Goal: Find specific page/section: Find specific page/section

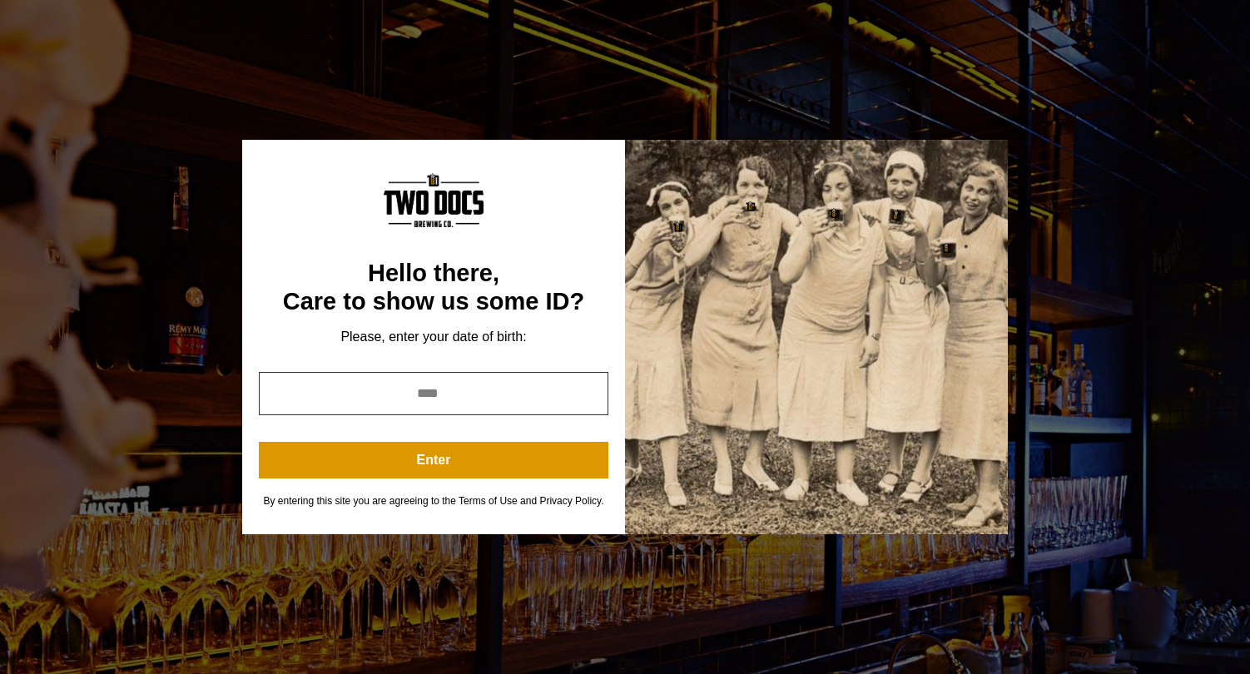
click at [410, 391] on input "year" at bounding box center [434, 393] width 350 height 43
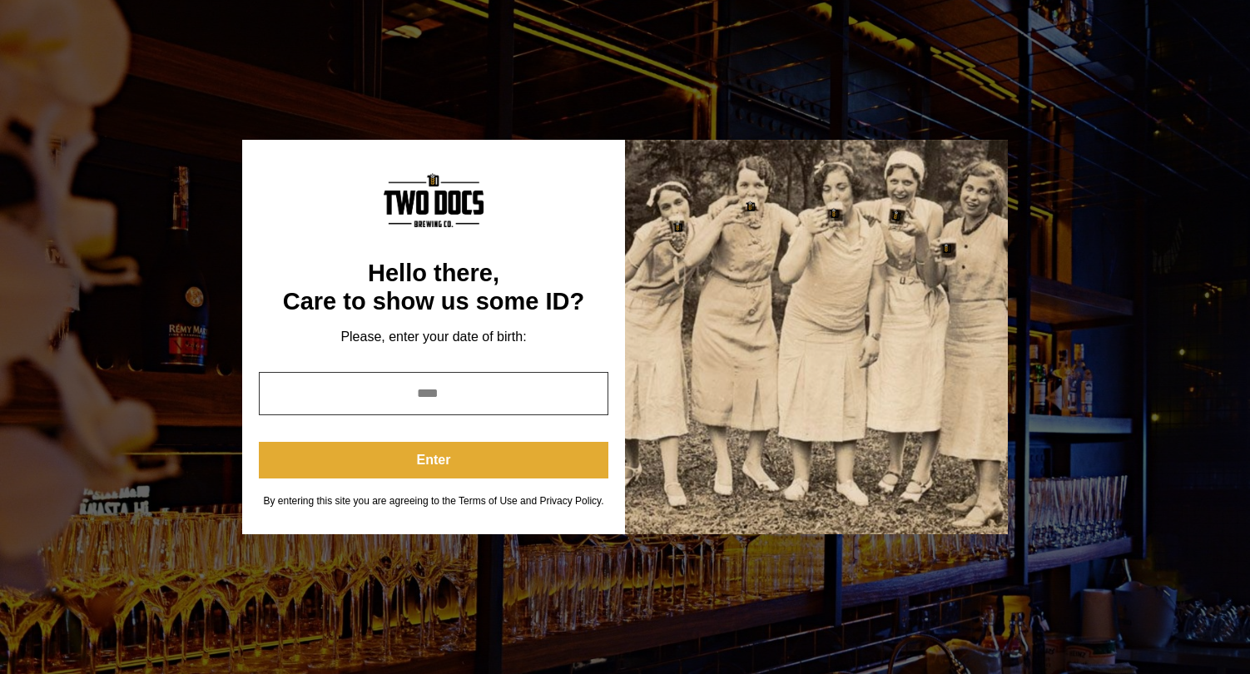
type input "****"
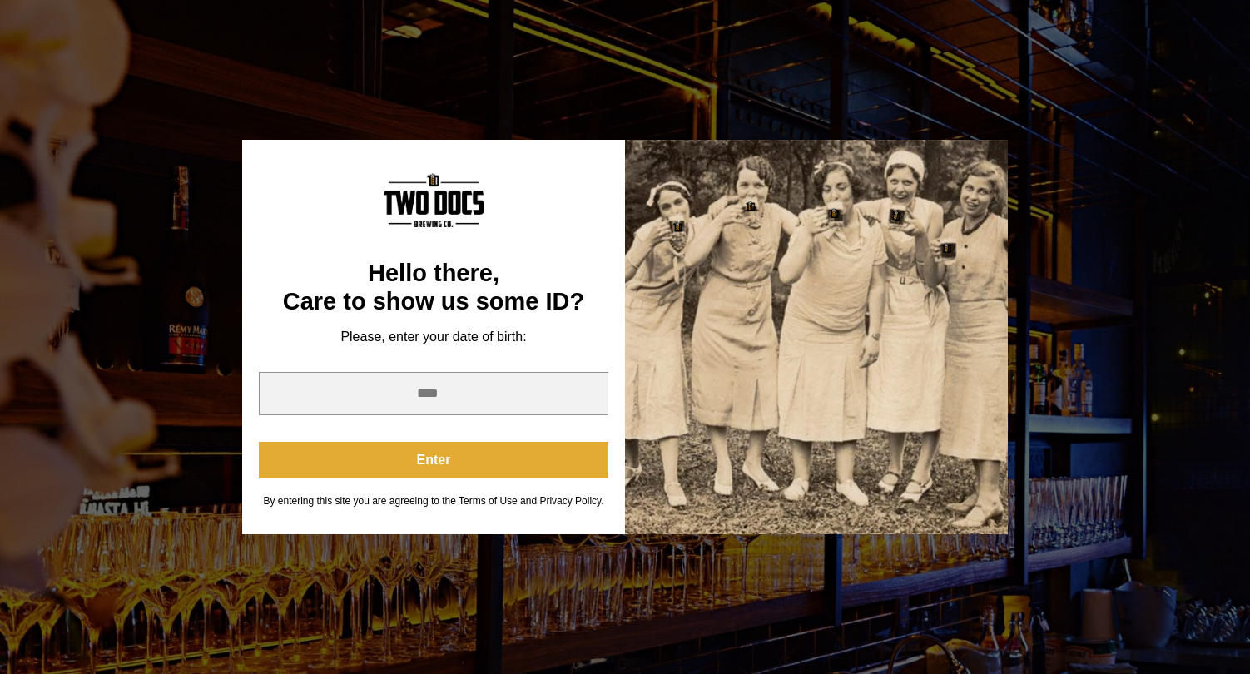
click at [419, 455] on button "Enter" at bounding box center [434, 460] width 350 height 37
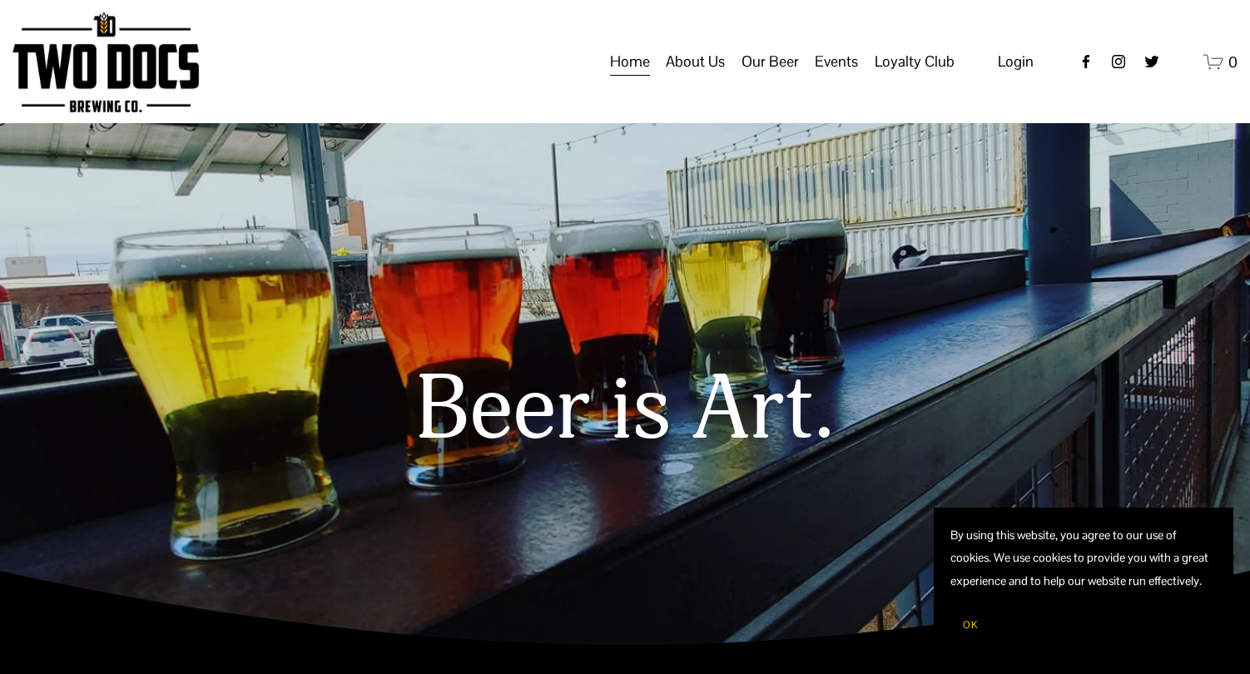
click at [708, 76] on span "About Us" at bounding box center [695, 61] width 59 height 28
click at [965, 616] on button "OK" at bounding box center [971, 625] width 40 height 32
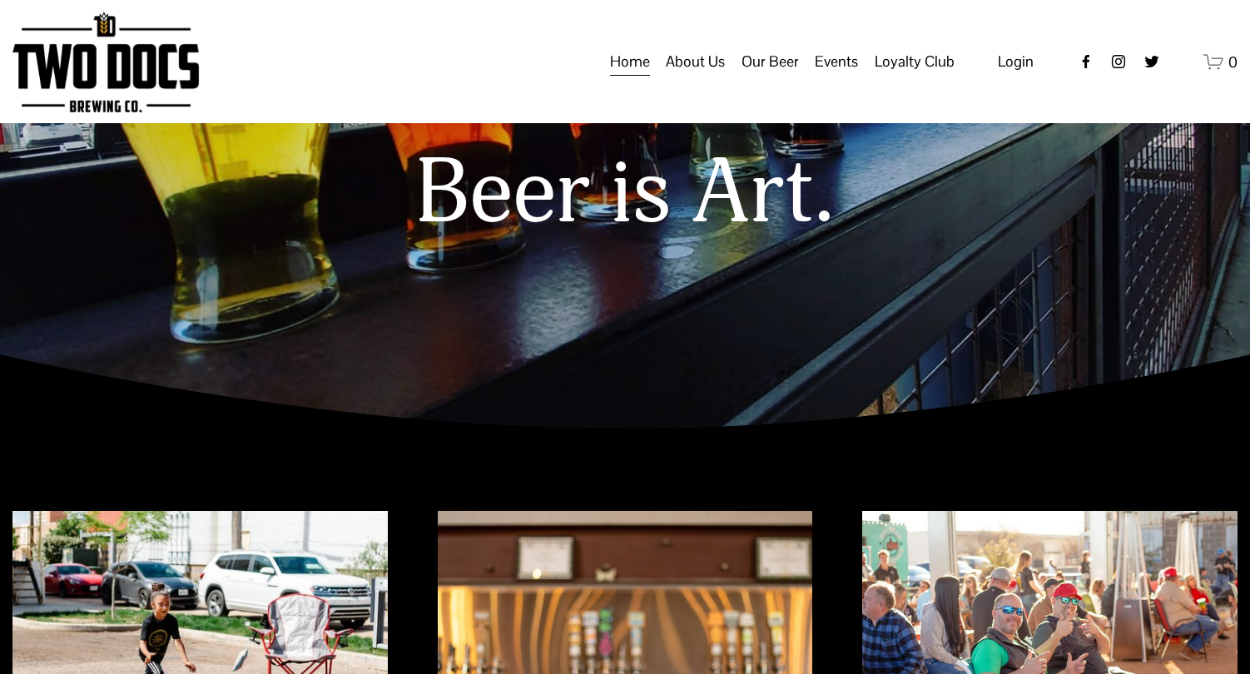
scroll to position [183, 0]
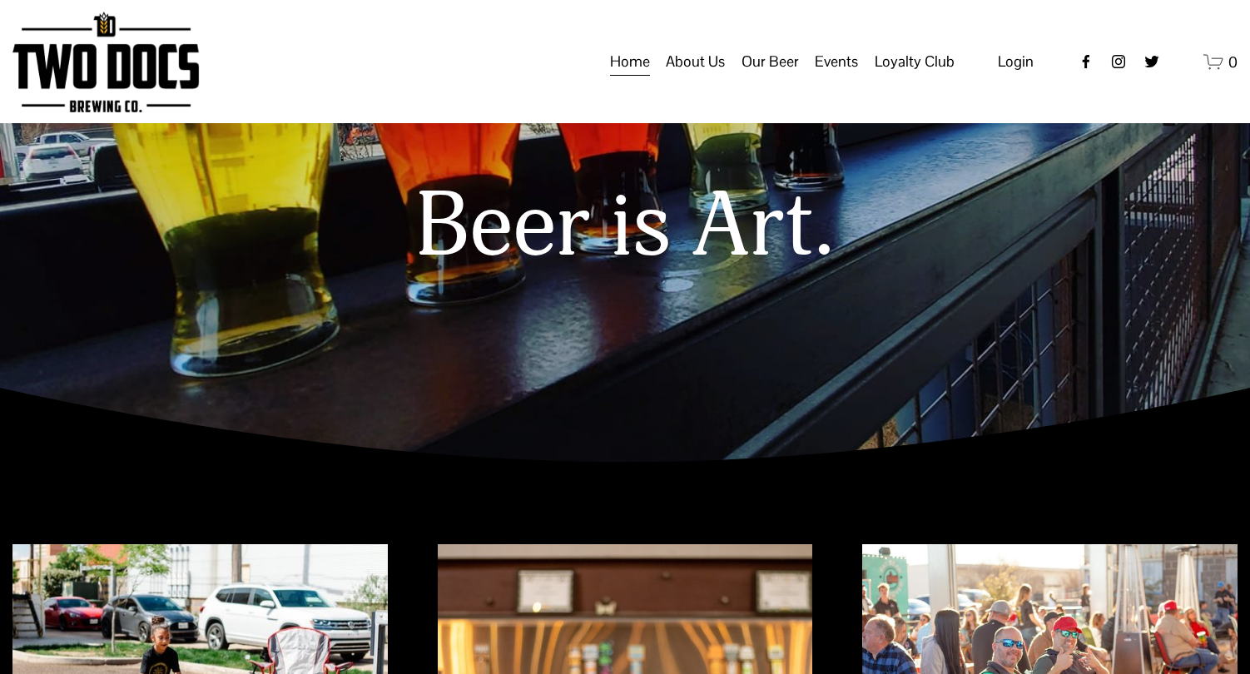
click at [703, 72] on span "About Us" at bounding box center [695, 61] width 59 height 28
click at [0, 0] on span "Our Mission" at bounding box center [0, 0] width 0 height 0
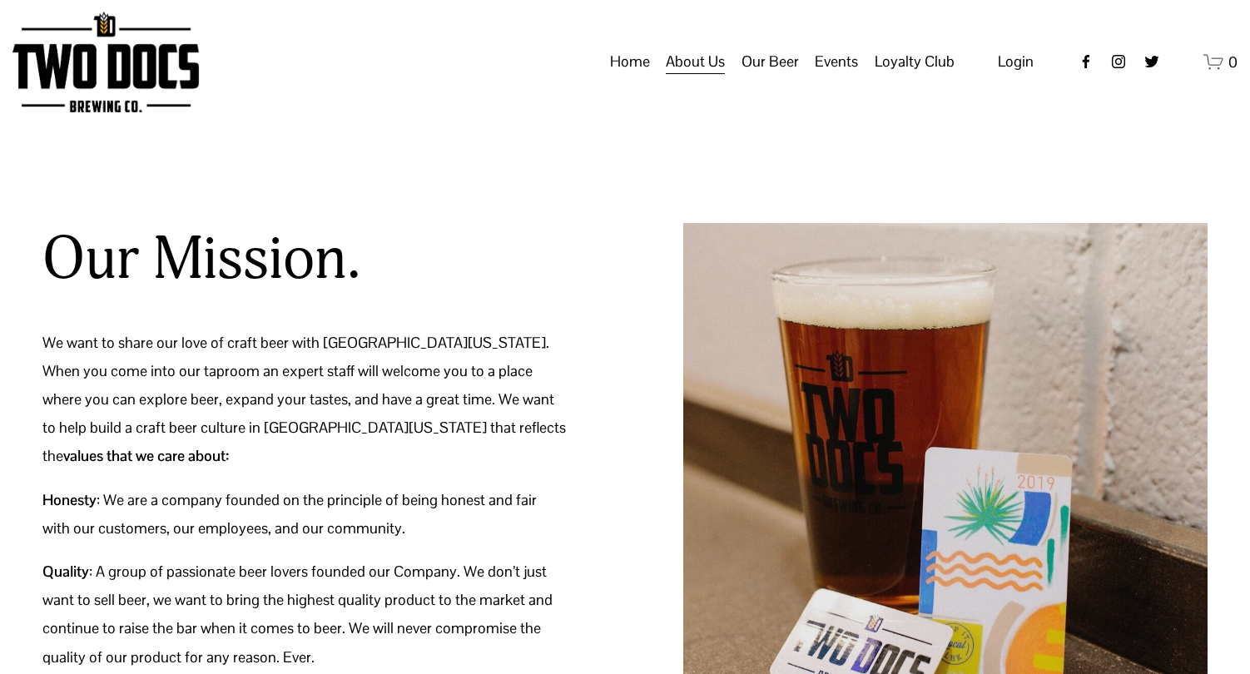
click at [787, 76] on span "Our Beer" at bounding box center [770, 61] width 57 height 28
click at [0, 0] on span "Taproom Menu" at bounding box center [0, 0] width 0 height 0
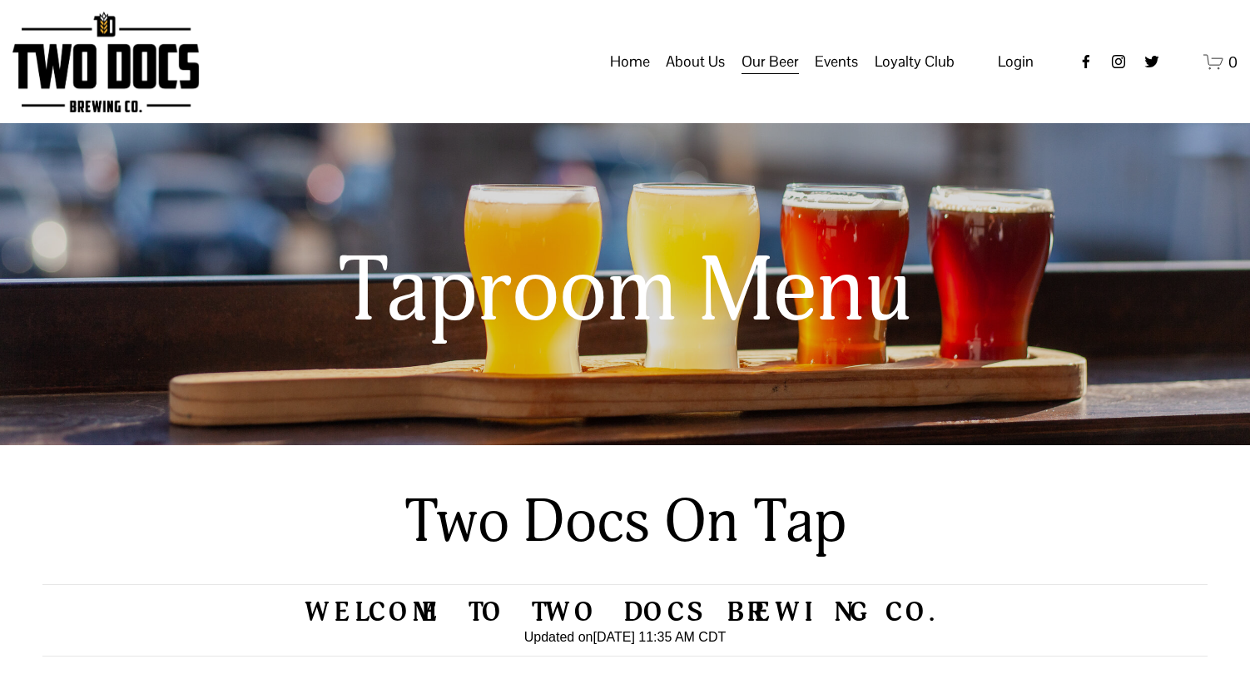
click at [0, 0] on span "Distribution Map" at bounding box center [0, 0] width 0 height 0
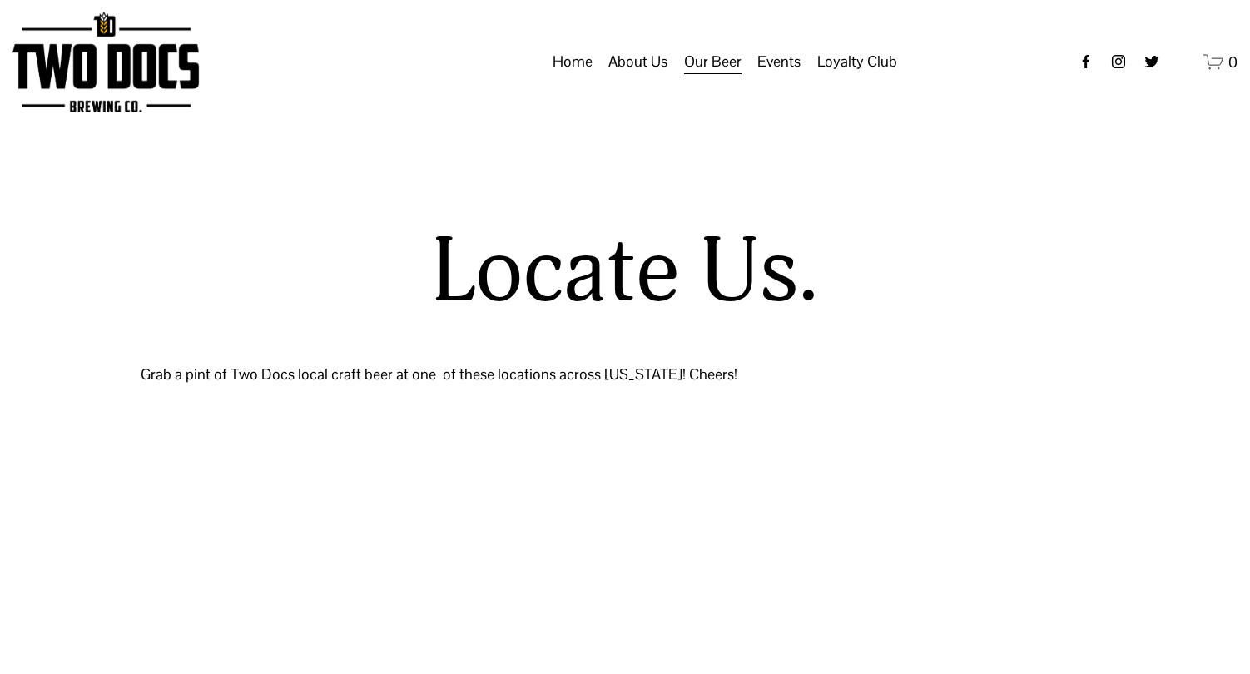
select select "**"
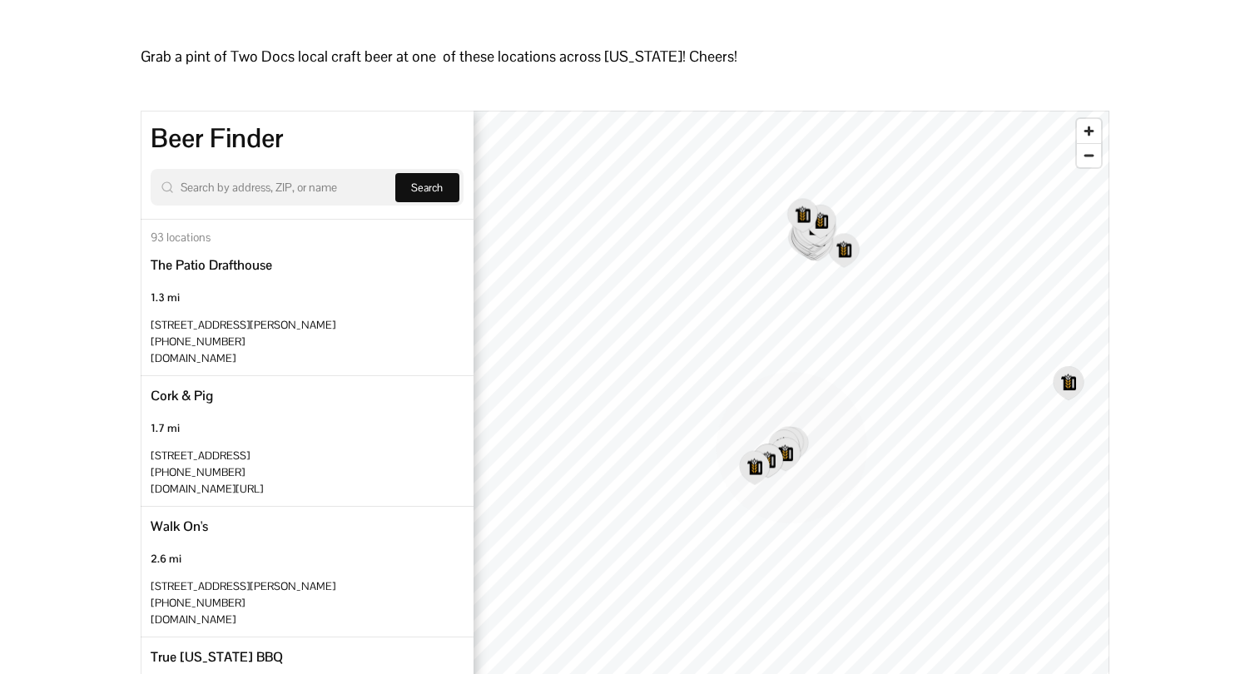
scroll to position [330, 0]
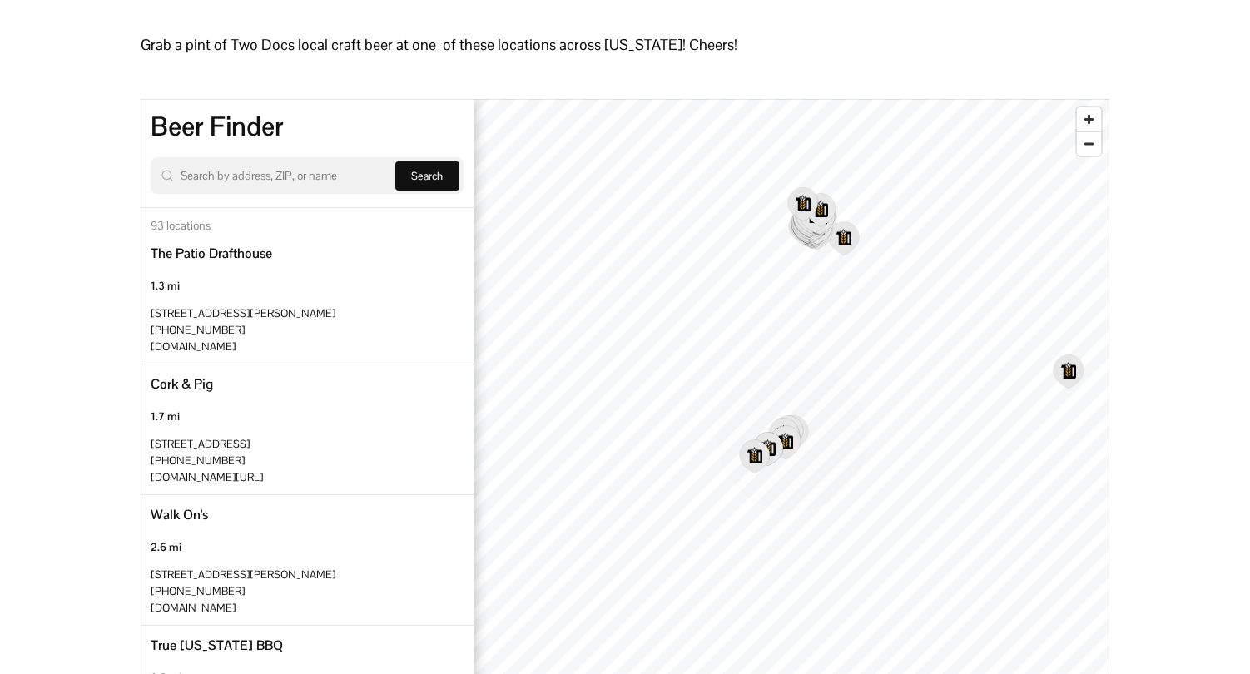
click at [763, 479] on circle "Map marker" at bounding box center [793, 436] width 152 height 152
click at [773, 455] on icon "Map marker" at bounding box center [821, 393] width 153 height 153
click at [773, 455] on icon "Map marker" at bounding box center [783, 445] width 32 height 35
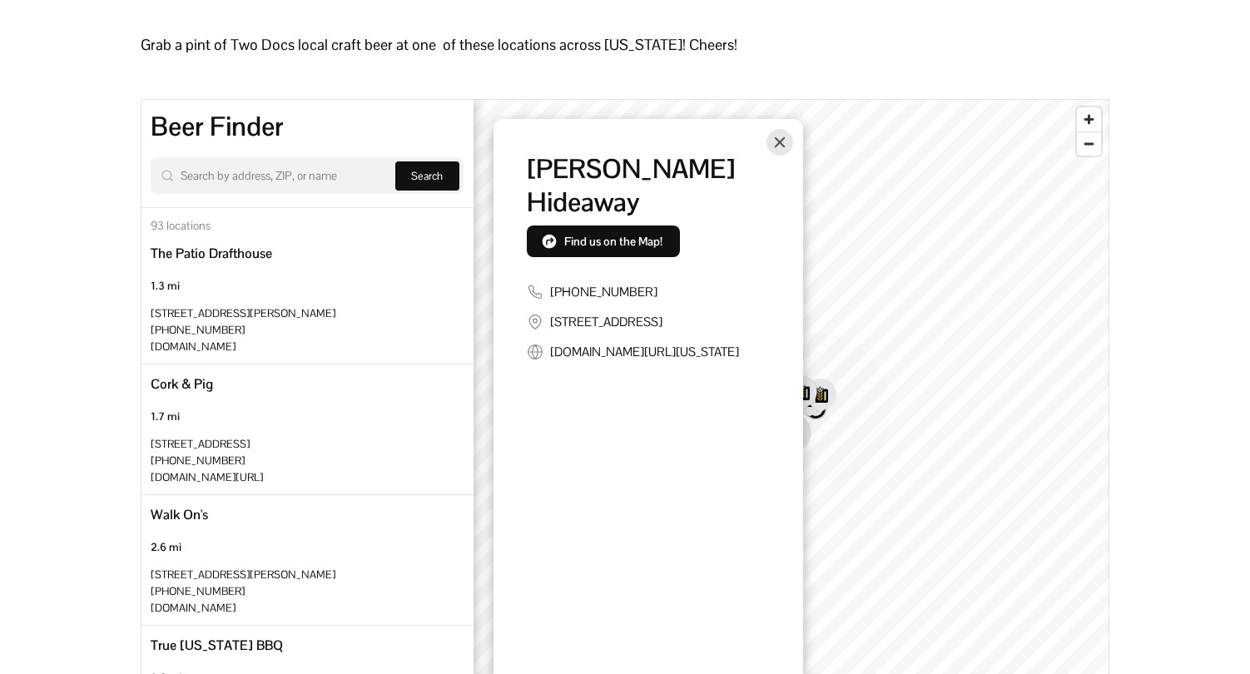
click at [825, 438] on circle "Map marker" at bounding box center [816, 409] width 152 height 152
click at [776, 139] on icon "Close" at bounding box center [779, 142] width 10 height 10
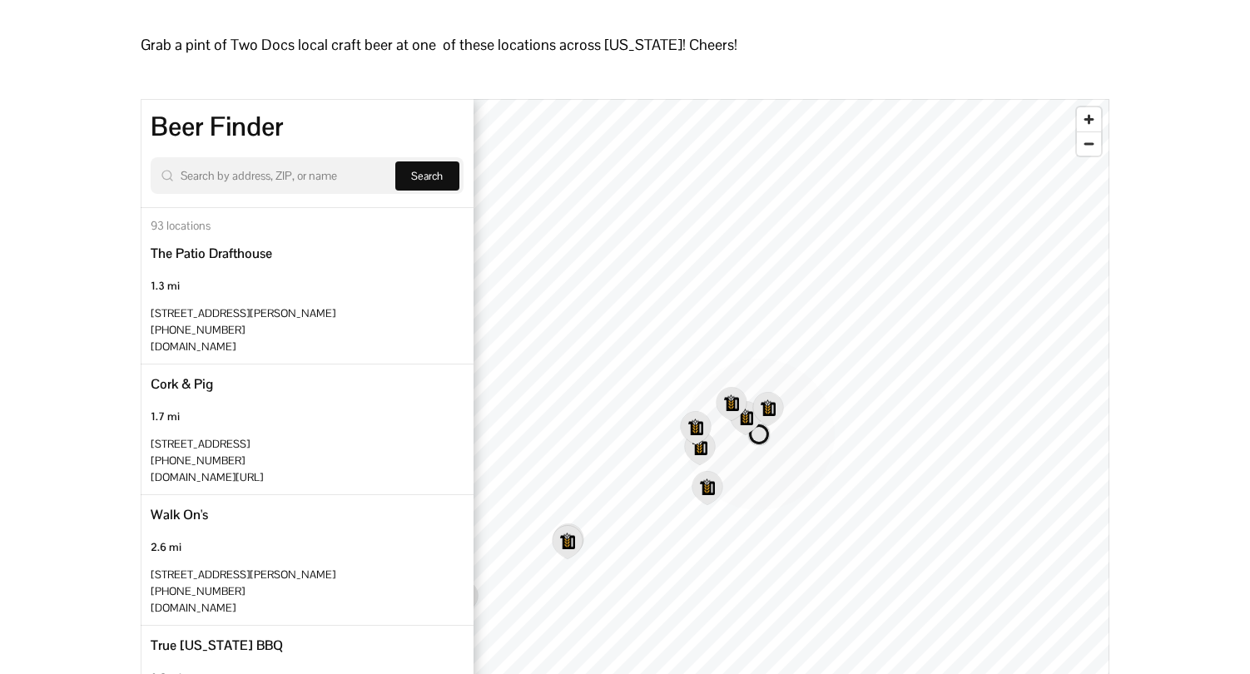
click at [780, 380] on circle "Map marker" at bounding box center [760, 435] width 152 height 152
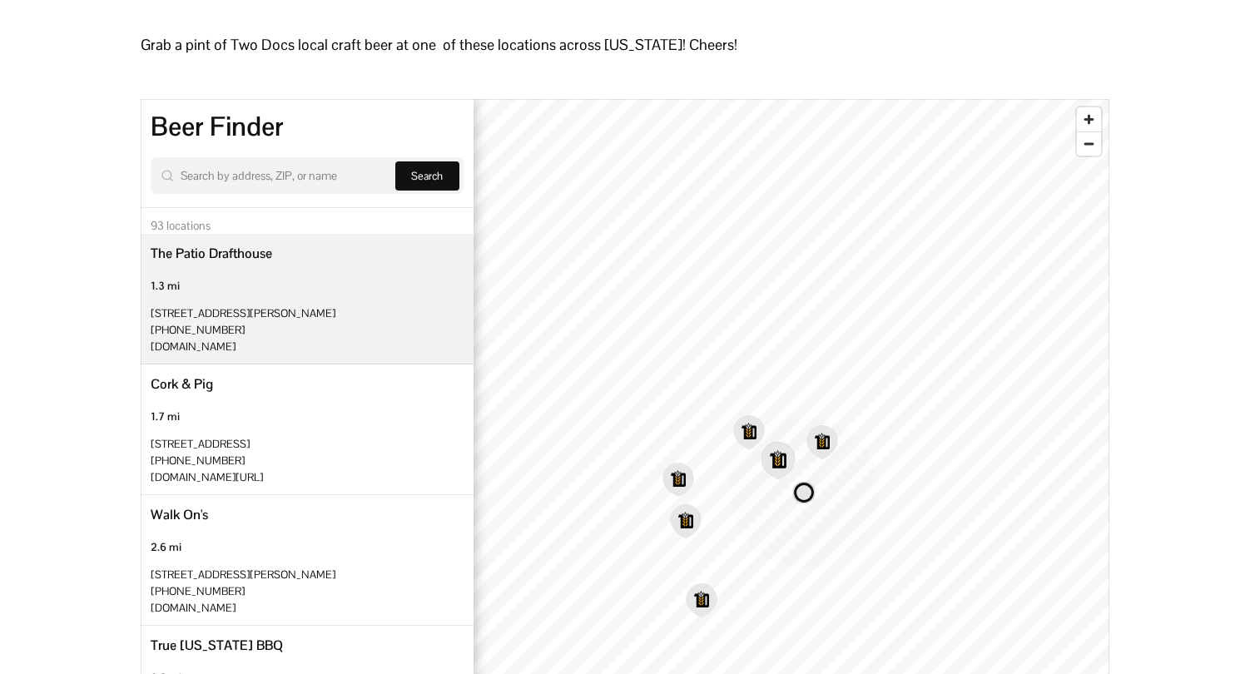
click at [783, 460] on icon "Map marker" at bounding box center [778, 461] width 32 height 36
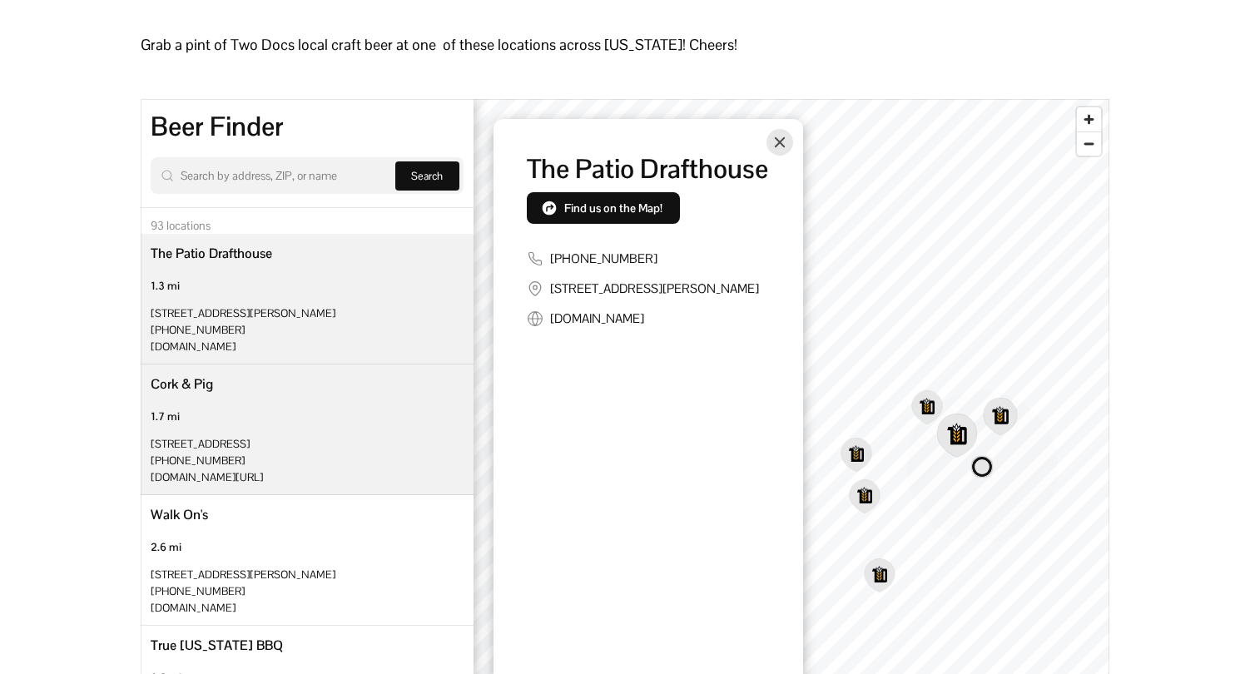
click at [998, 412] on icon "Map marker" at bounding box center [1000, 417] width 32 height 36
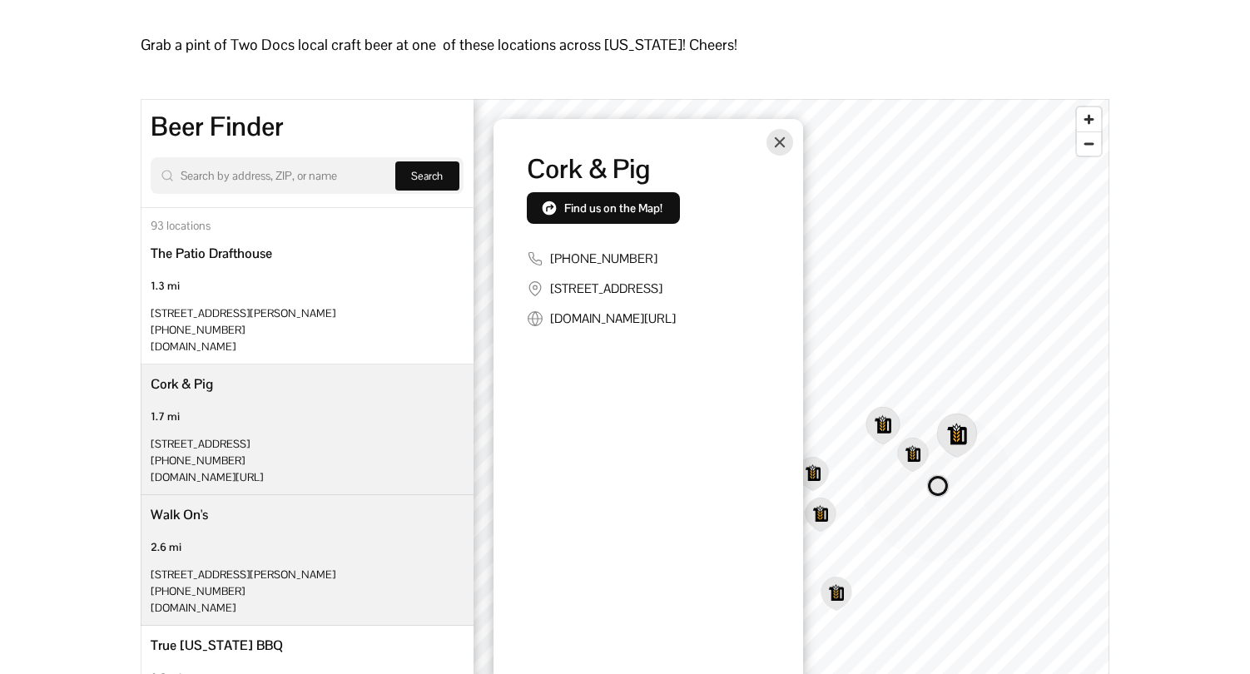
click at [893, 422] on icon "Map marker" at bounding box center [883, 426] width 32 height 36
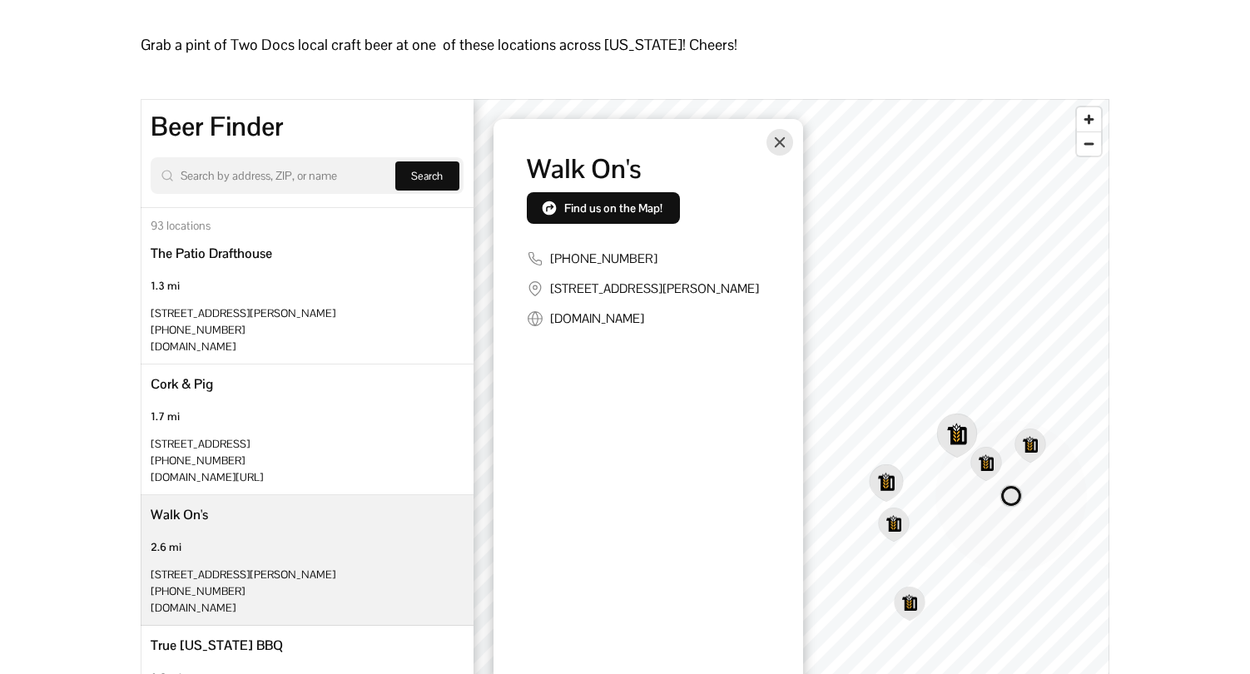
click at [889, 483] on icon "Map marker" at bounding box center [886, 483] width 32 height 36
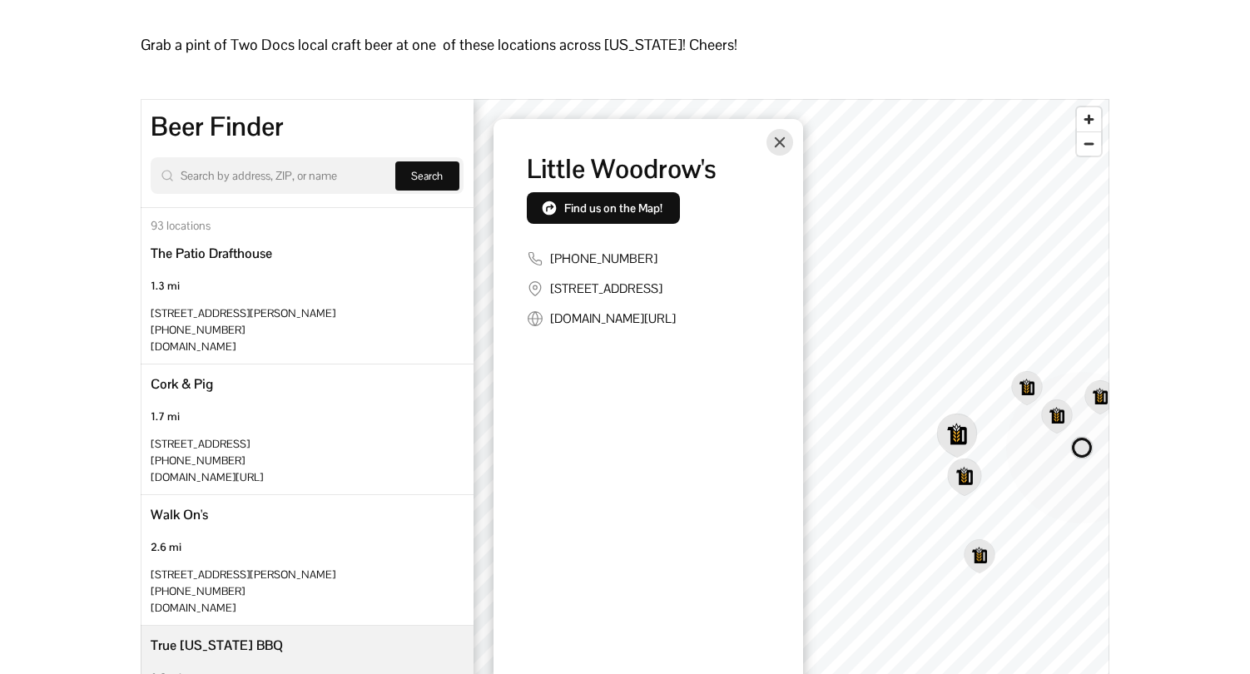
click at [962, 478] on icon "Map marker" at bounding box center [964, 478] width 32 height 36
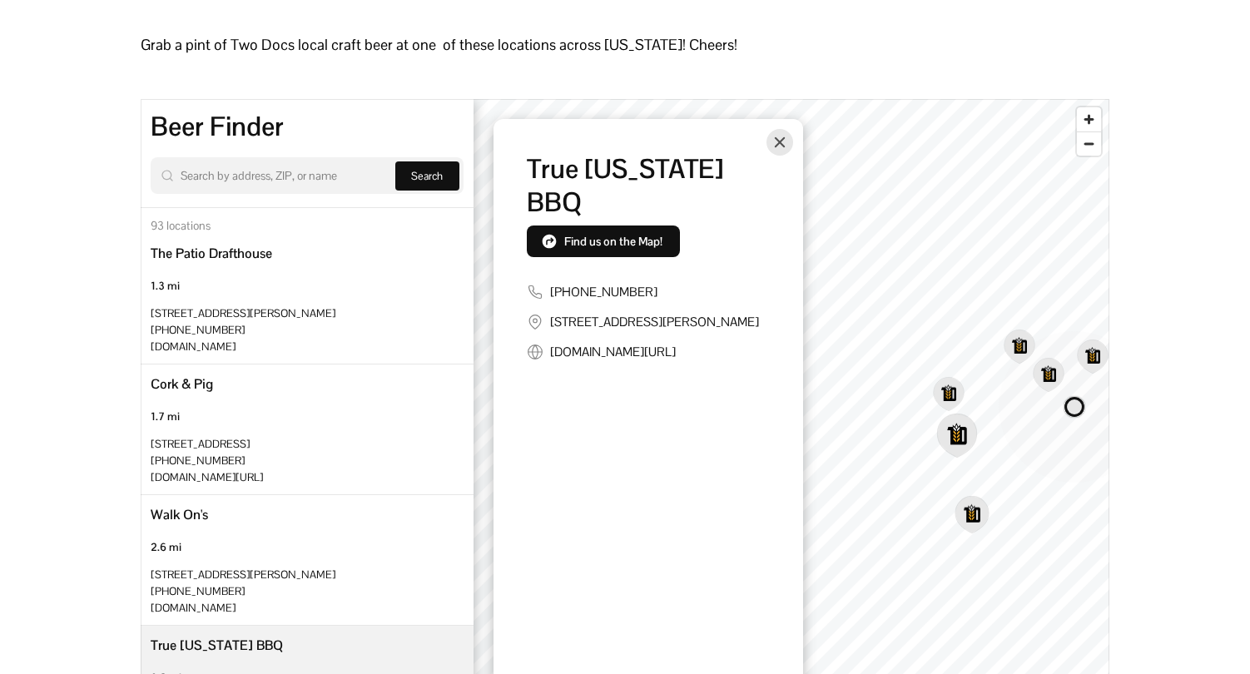
click at [976, 521] on icon "Map marker" at bounding box center [972, 515] width 32 height 36
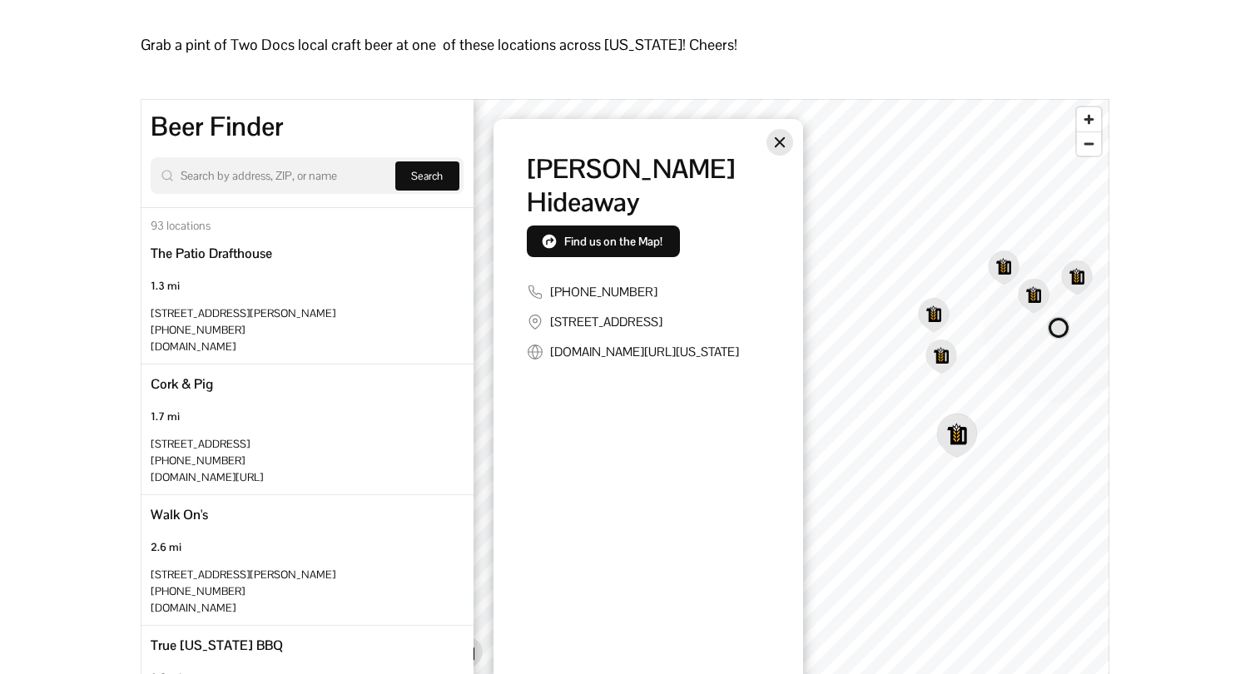
click at [775, 143] on icon "Close" at bounding box center [779, 142] width 13 height 13
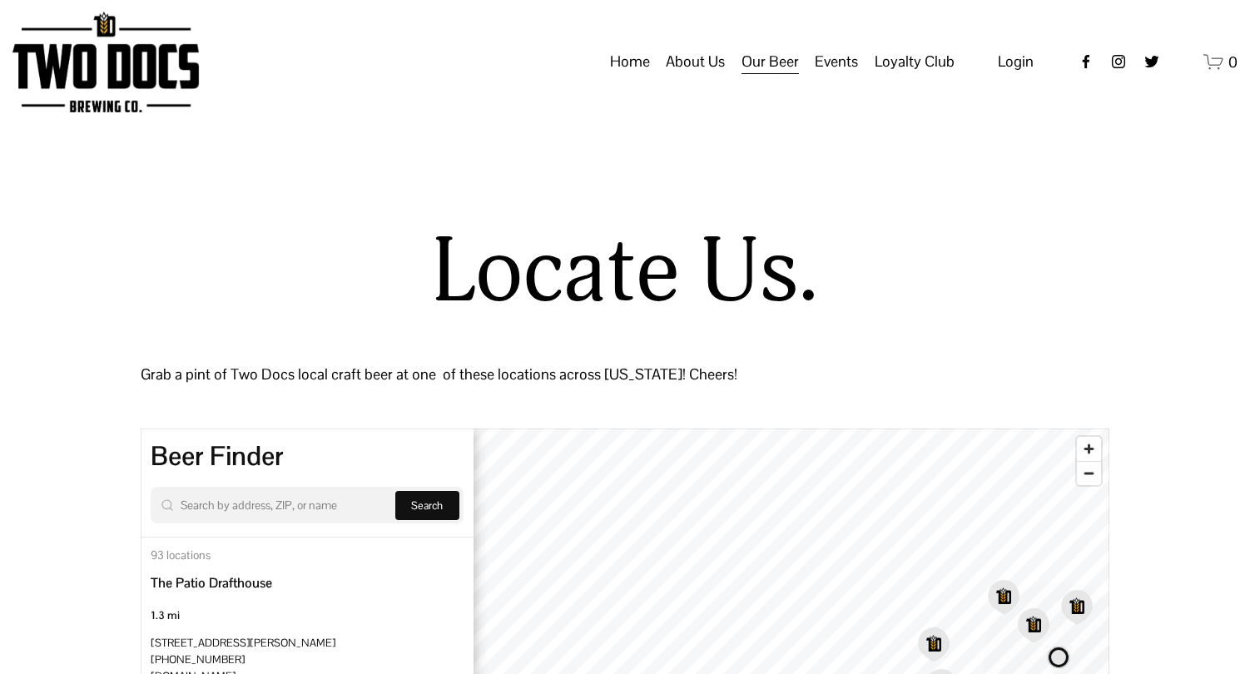
scroll to position [0, 0]
